Goal: Task Accomplishment & Management: Manage account settings

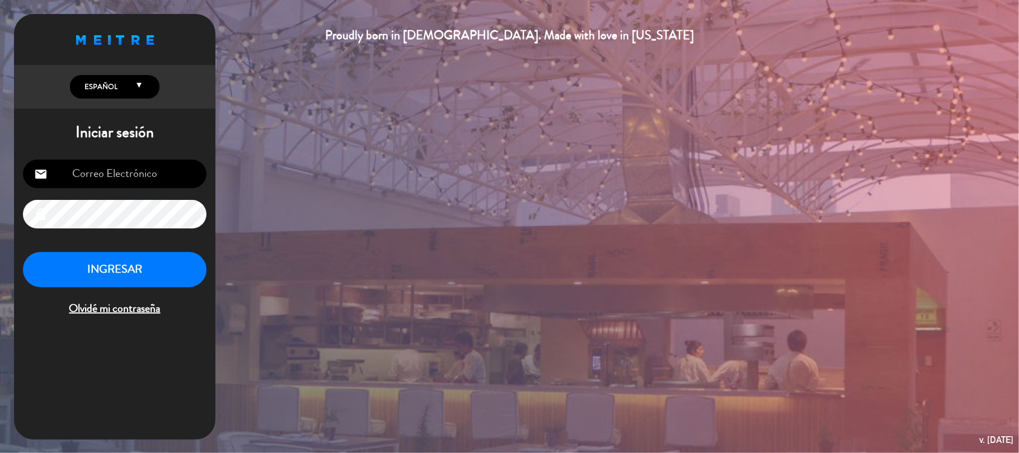
type input "[EMAIL_ADDRESS][DOMAIN_NAME]"
click at [106, 263] on button "INGRESAR" at bounding box center [115, 269] width 184 height 35
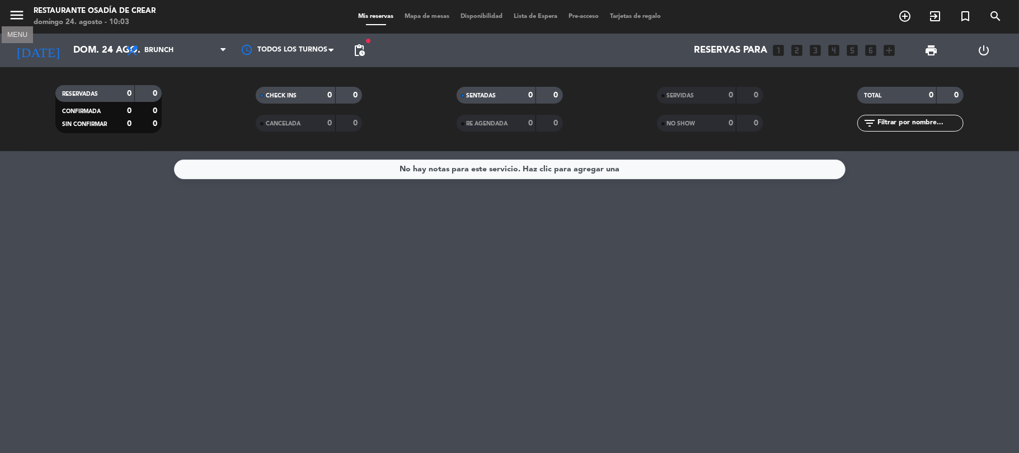
click at [22, 14] on icon "menu" at bounding box center [16, 15] width 17 height 17
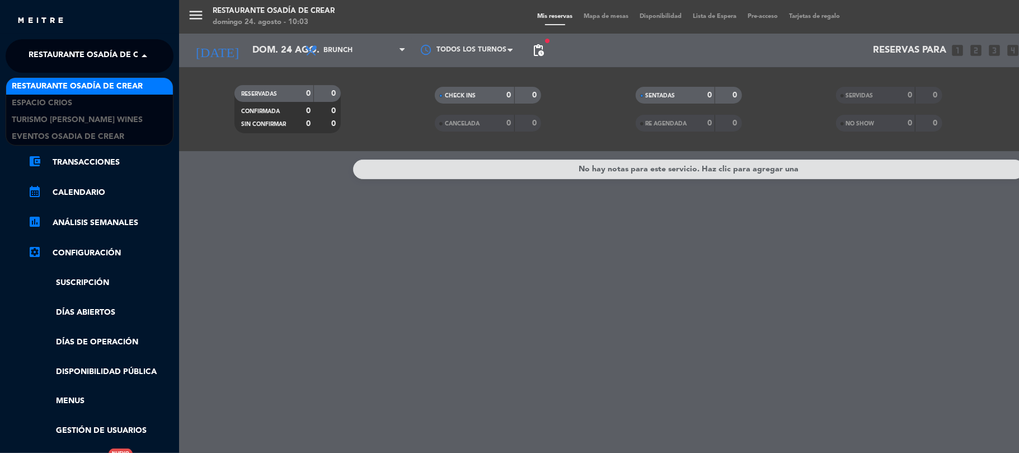
click at [144, 59] on span at bounding box center [147, 56] width 19 height 24
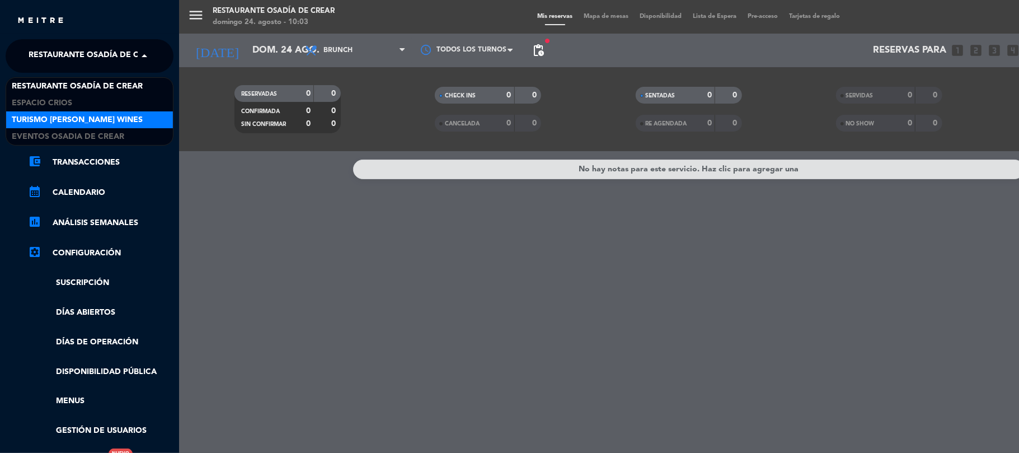
click at [126, 116] on span "Turismo [PERSON_NAME] Wines" at bounding box center [77, 120] width 131 height 13
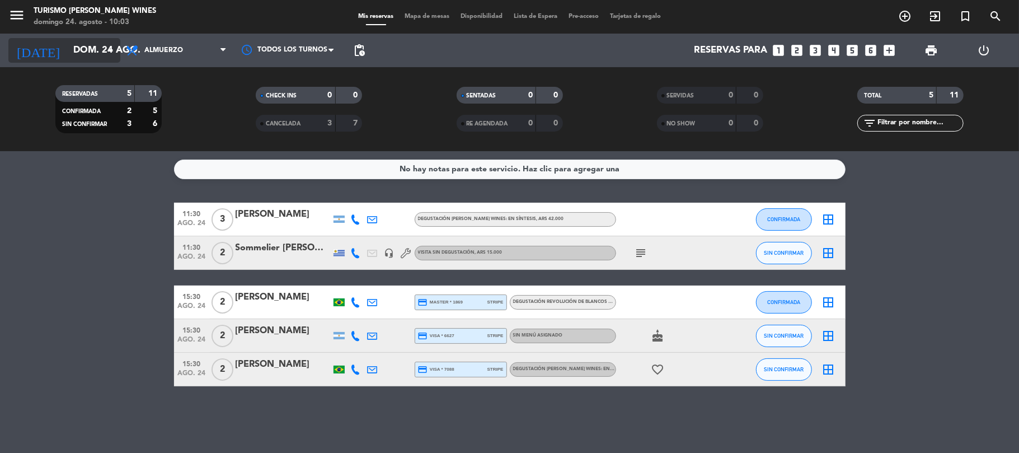
click at [68, 53] on input "dom. 24 ago." at bounding box center [128, 51] width 121 height 22
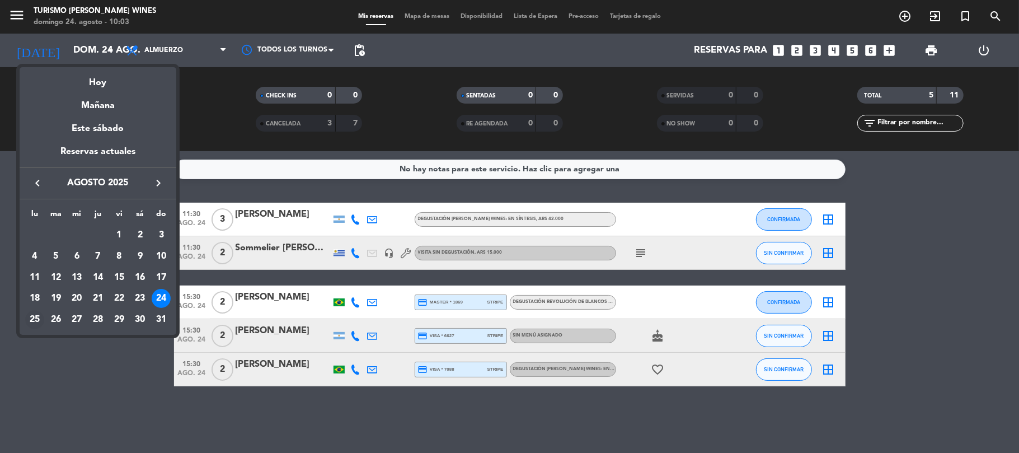
click at [32, 320] on div "25" at bounding box center [34, 319] width 19 height 19
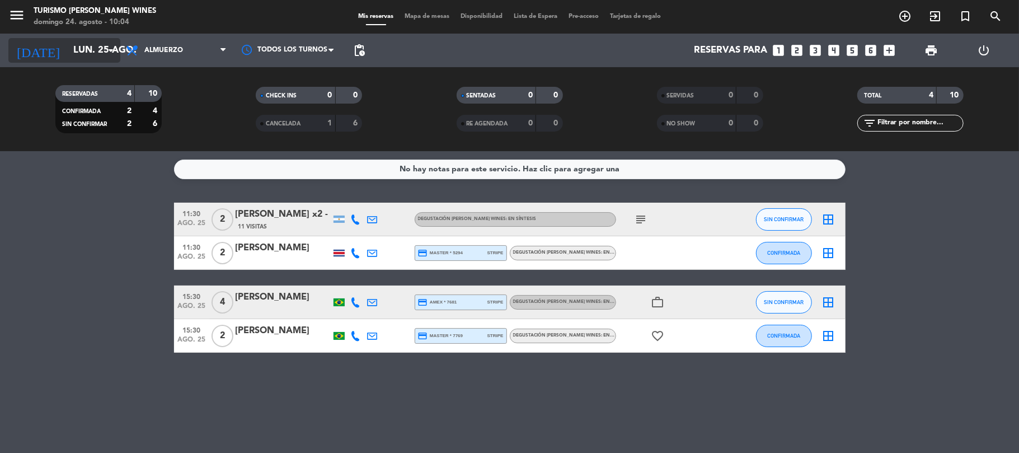
click at [101, 53] on input "lun. 25 ago." at bounding box center [128, 51] width 121 height 22
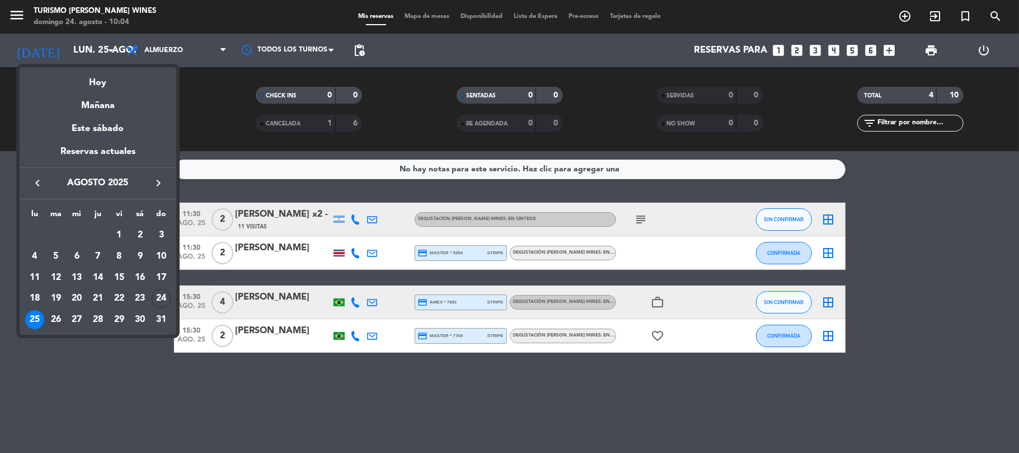
click at [53, 319] on div "26" at bounding box center [55, 319] width 19 height 19
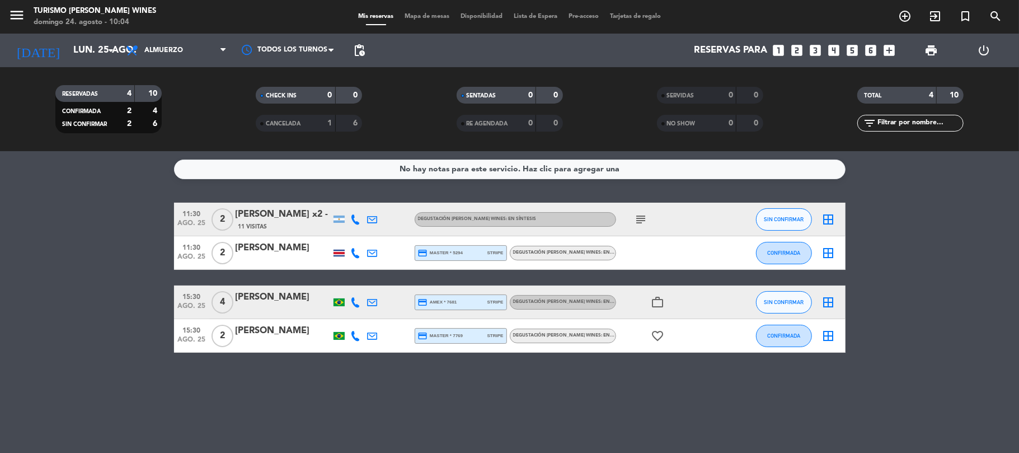
type input "[DATE] ago."
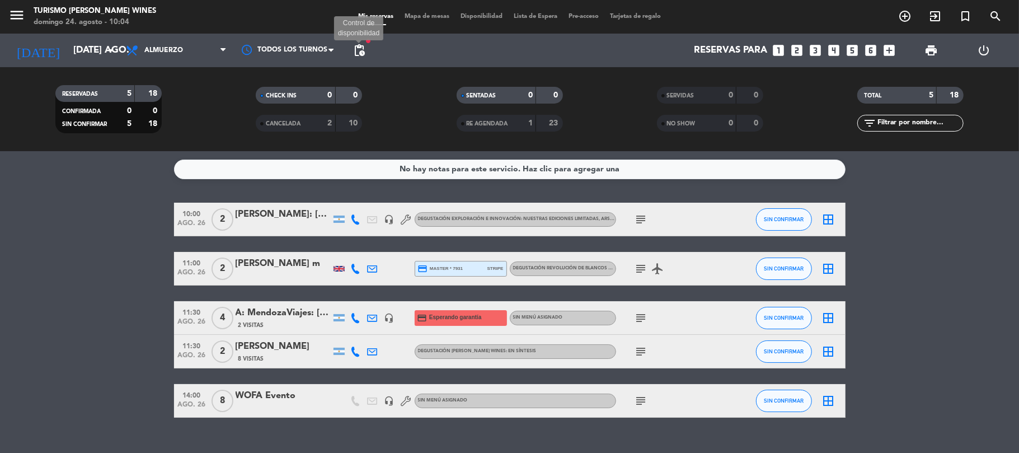
click at [362, 54] on span "pending_actions" at bounding box center [359, 50] width 13 height 13
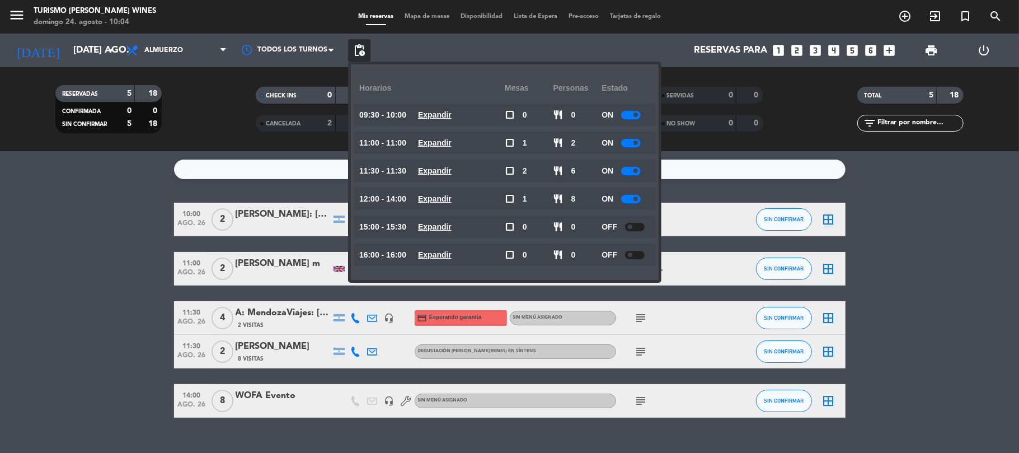
click at [162, 164] on service-notes "No hay notas para este servicio. Haz clic para agregar una" at bounding box center [509, 170] width 1019 height 20
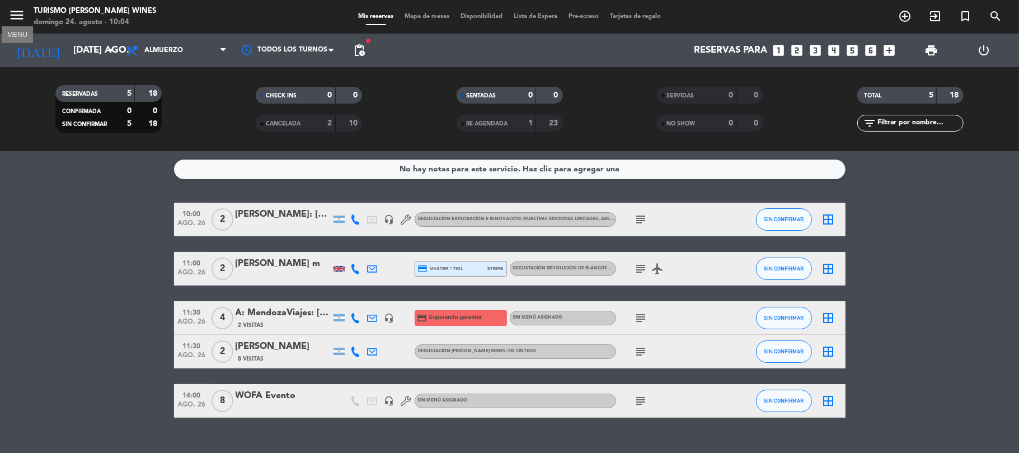
click at [12, 13] on icon "menu" at bounding box center [16, 15] width 17 height 17
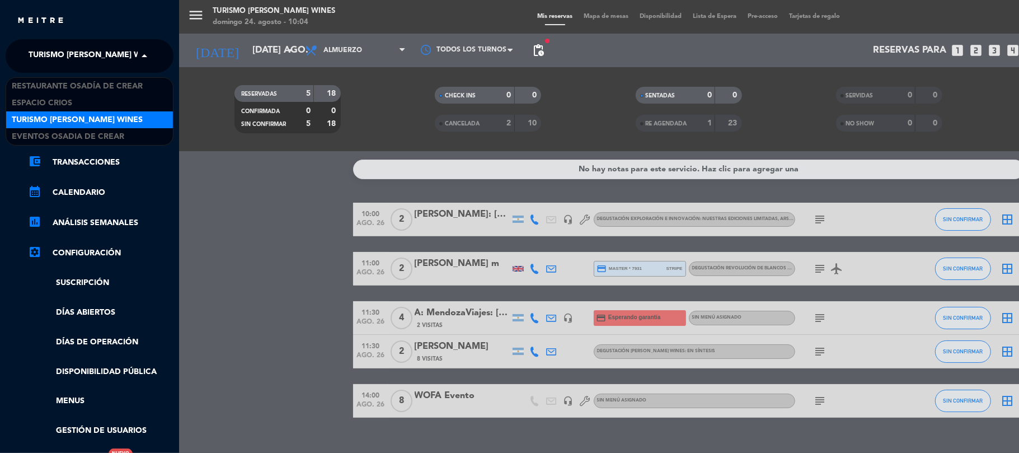
click at [139, 57] on span at bounding box center [147, 56] width 19 height 24
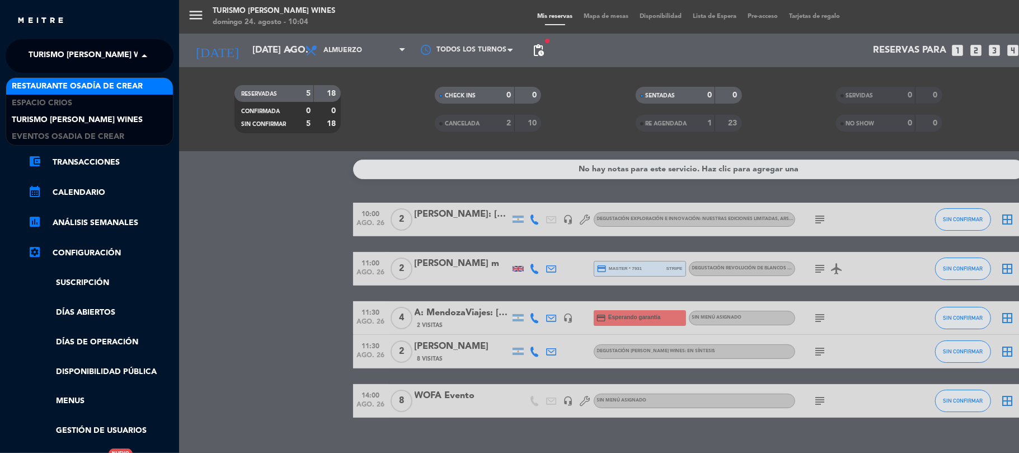
click at [122, 87] on span "Restaurante Osadía de Crear" at bounding box center [77, 86] width 131 height 13
